Goal: Check status: Check status

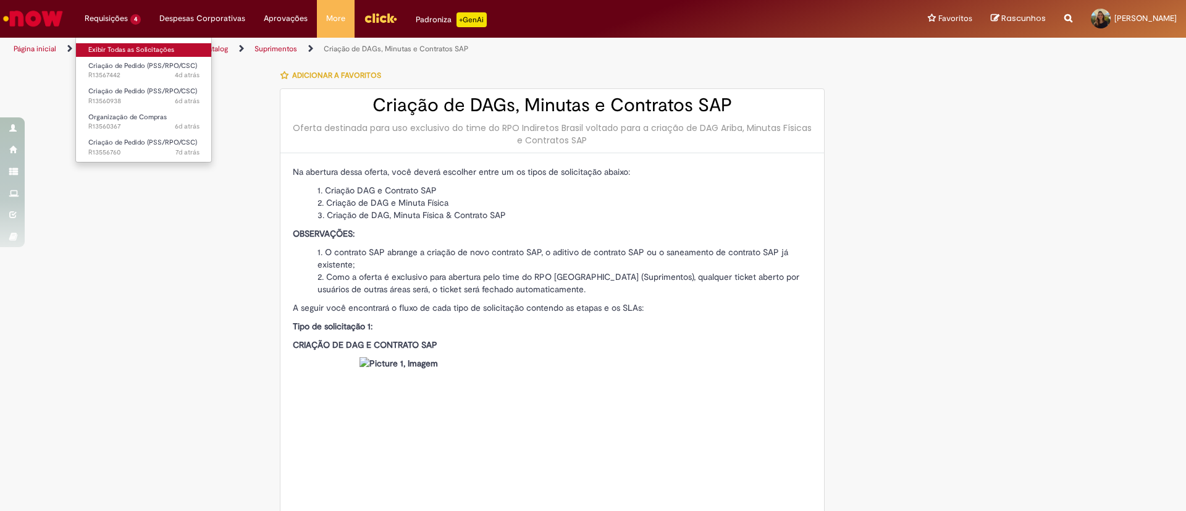
click at [108, 49] on link "Exibir Todas as Solicitações" at bounding box center [144, 50] width 136 height 14
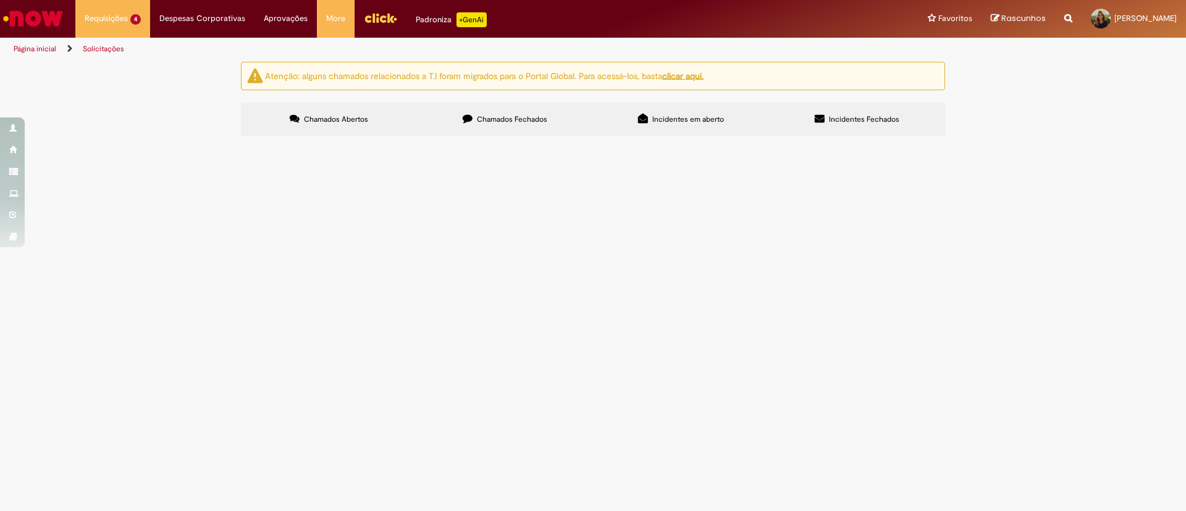
click at [563, 117] on label "Chamados Fechados" at bounding box center [505, 119] width 176 height 33
click at [661, 122] on span "Incidentes em aberto" at bounding box center [688, 119] width 72 height 10
click at [827, 122] on label "Incidentes Fechados" at bounding box center [857, 119] width 176 height 33
click at [513, 117] on span "Chamados Fechados" at bounding box center [512, 119] width 70 height 10
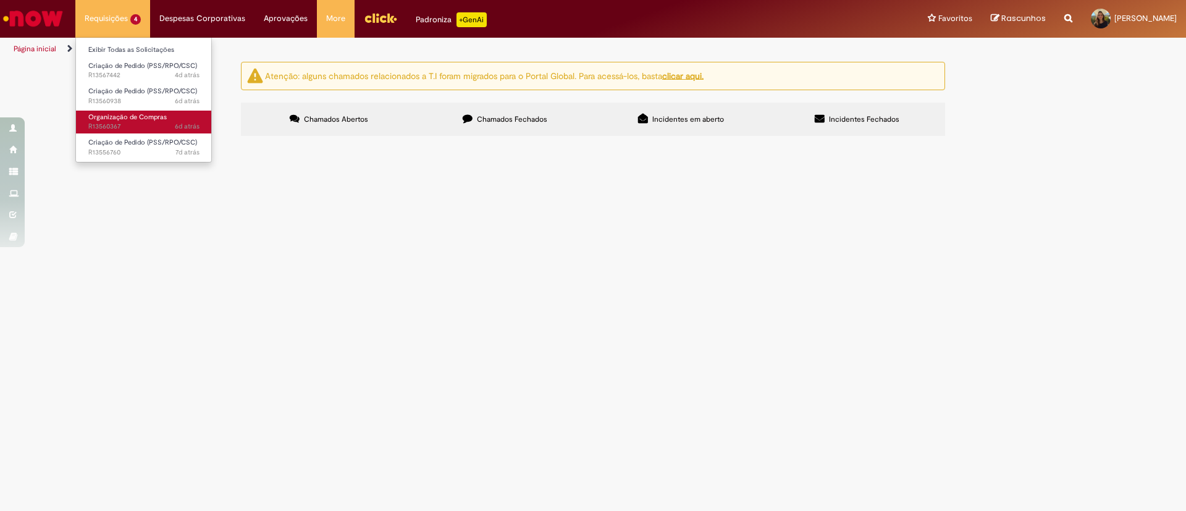
click at [153, 124] on span "6d atrás 6 dias atrás R13560367" at bounding box center [143, 127] width 111 height 10
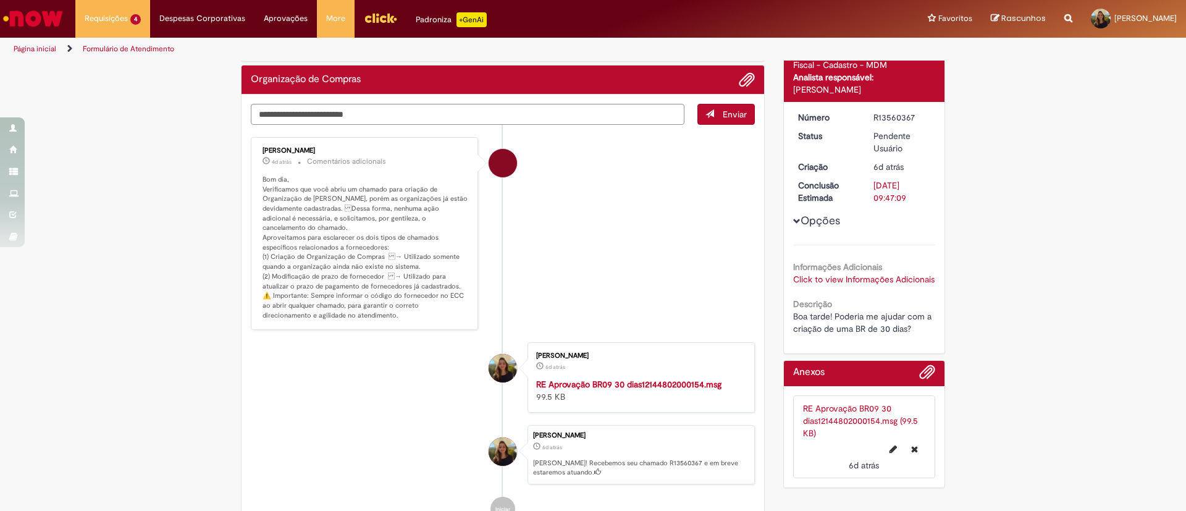
scroll to position [188, 0]
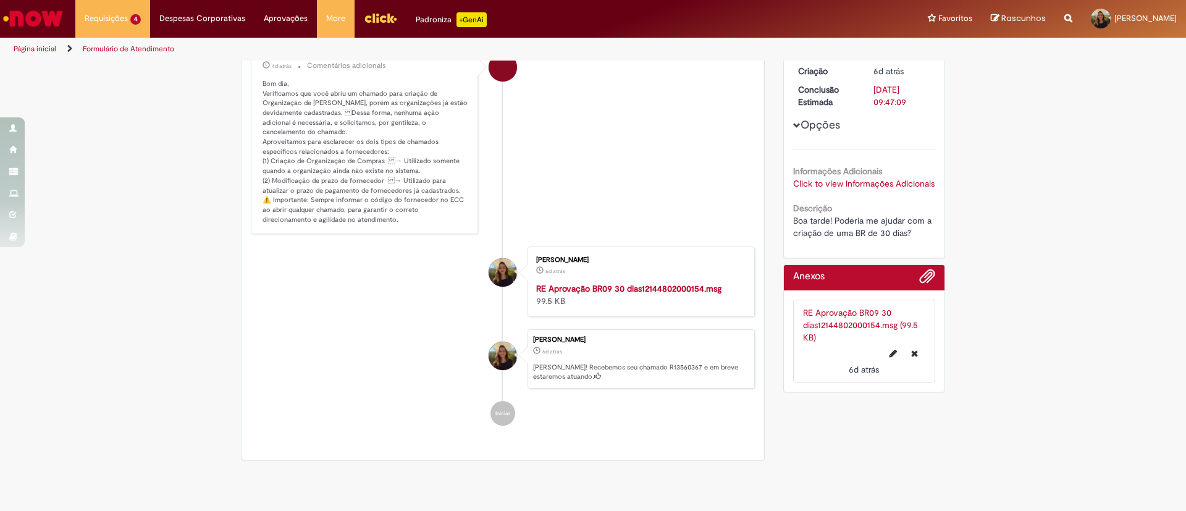
click at [825, 279] on div "Anexos" at bounding box center [864, 277] width 161 height 25
